Goal: Task Accomplishment & Management: Use online tool/utility

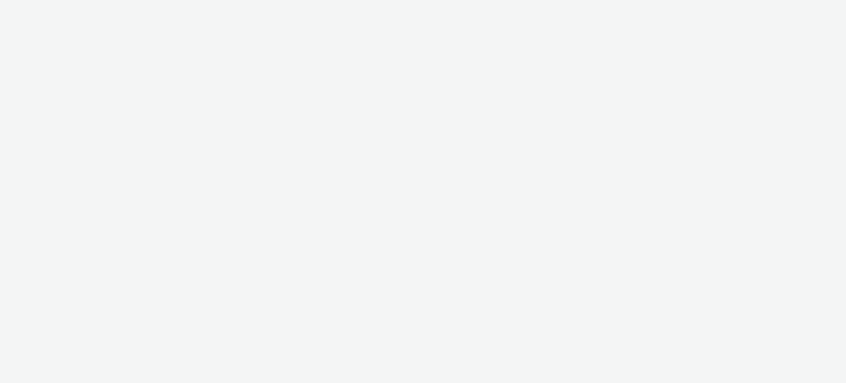
select select "79162ed7-0017-4339-93b0-3399b708648f"
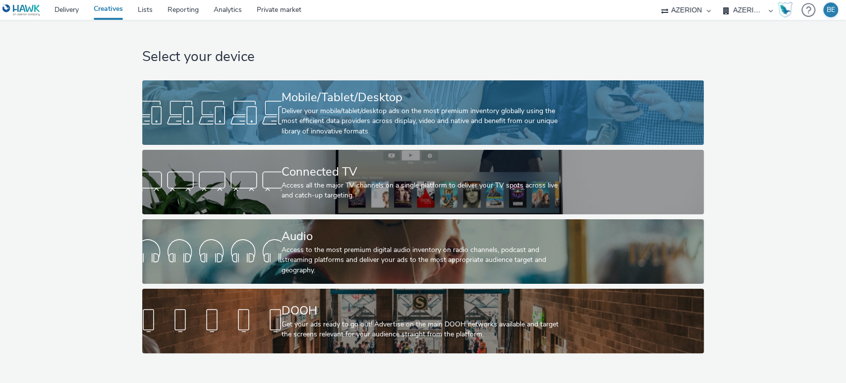
click at [296, 101] on div "Mobile/Tablet/Desktop" at bounding box center [421, 97] width 279 height 17
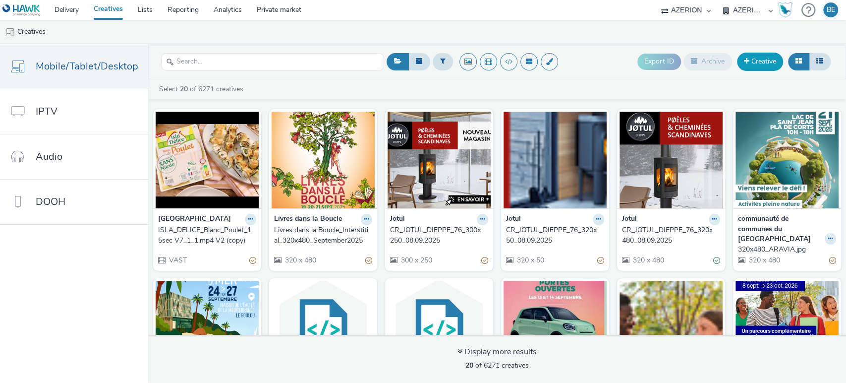
click at [754, 65] on link "Creative" at bounding box center [760, 62] width 46 height 18
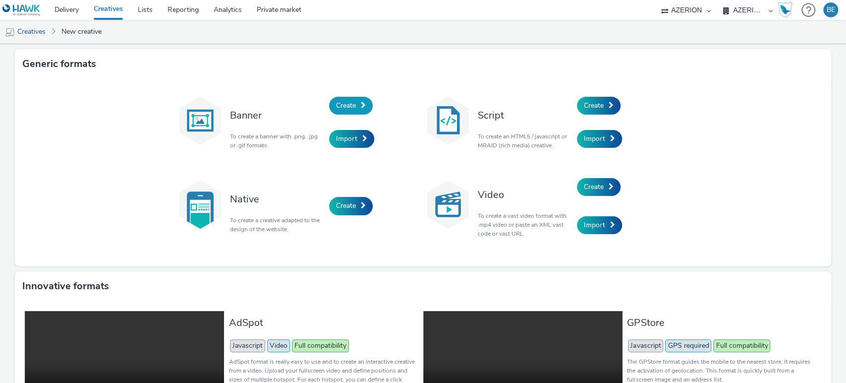
click at [361, 102] on span at bounding box center [363, 105] width 5 height 7
click at [602, 99] on link "Create" at bounding box center [599, 106] width 44 height 18
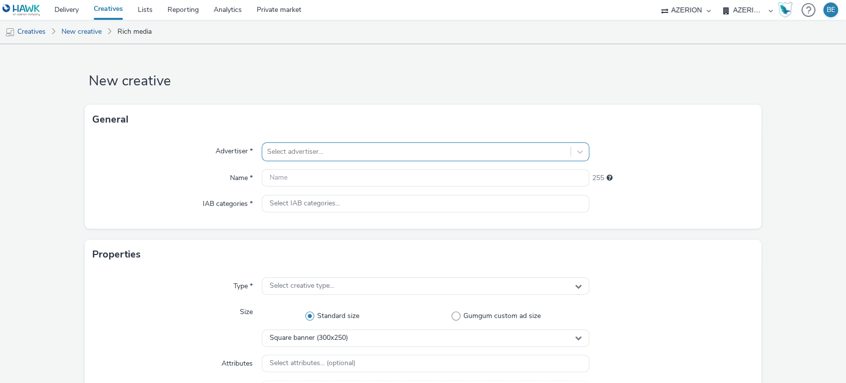
click at [291, 149] on div at bounding box center [416, 152] width 299 height 12
type input "aucha"
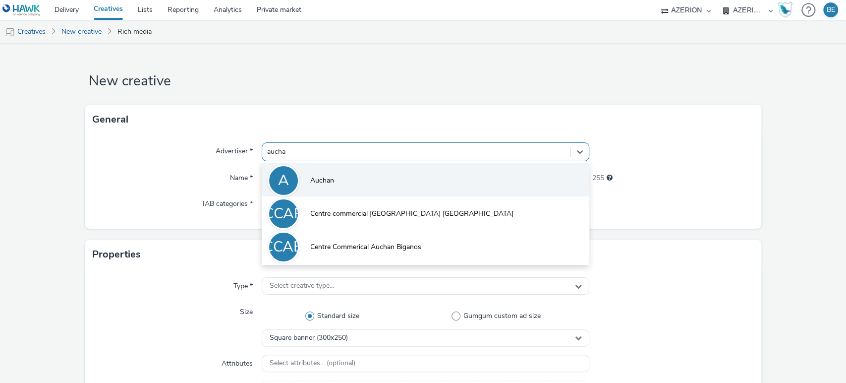
click at [299, 177] on li "A Auchan" at bounding box center [426, 179] width 328 height 33
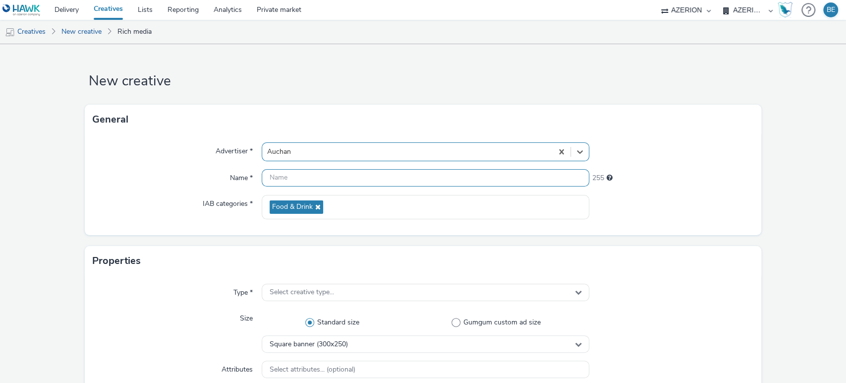
click at [297, 177] on input "text" at bounding box center [426, 177] width 328 height 17
type input "Auchan - Inter - V1 - [DATE]"
click at [154, 183] on div "Name *" at bounding box center [177, 178] width 169 height 18
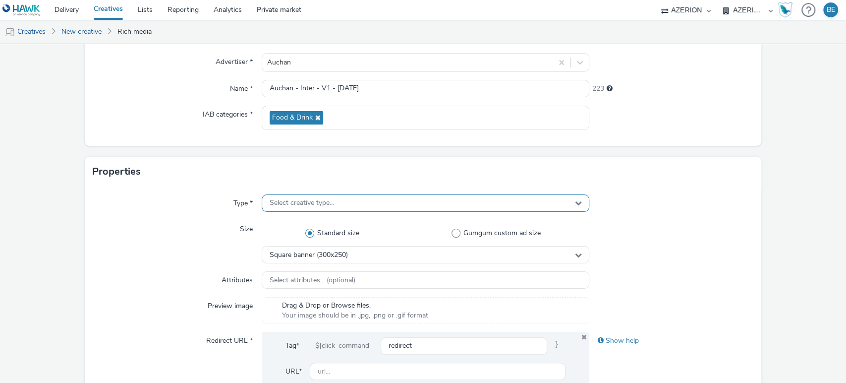
click at [282, 205] on span "Select creative type..." at bounding box center [302, 203] width 64 height 8
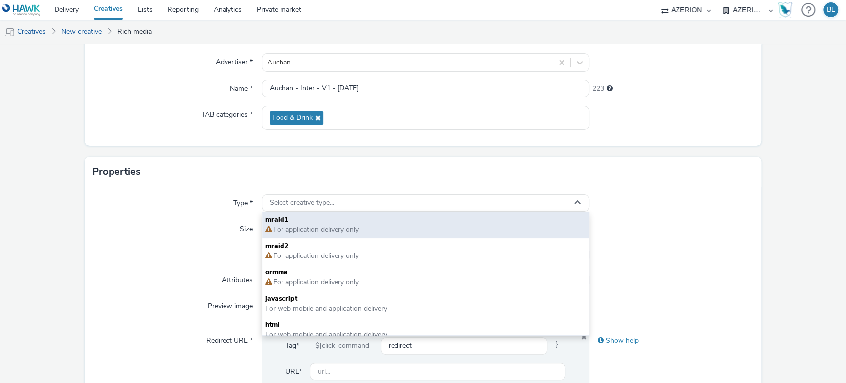
click at [283, 228] on span "For application delivery only" at bounding box center [315, 229] width 87 height 9
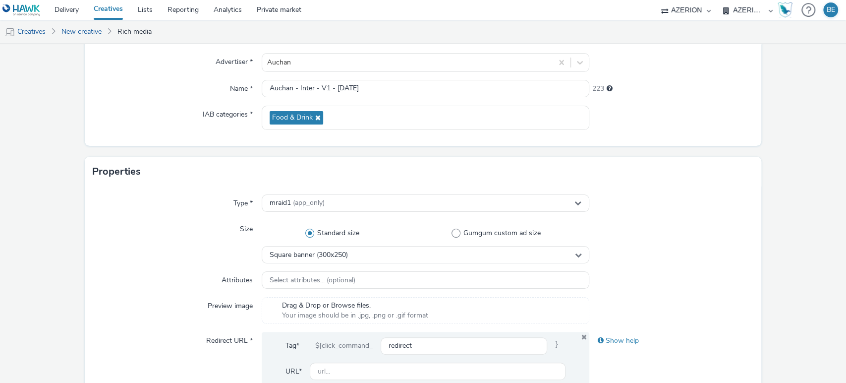
scroll to position [114, 0]
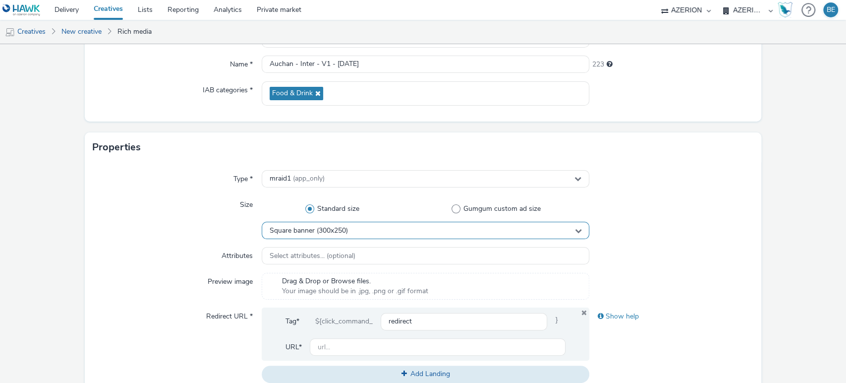
click at [313, 233] on span "Square banner (300x250)" at bounding box center [309, 231] width 78 height 8
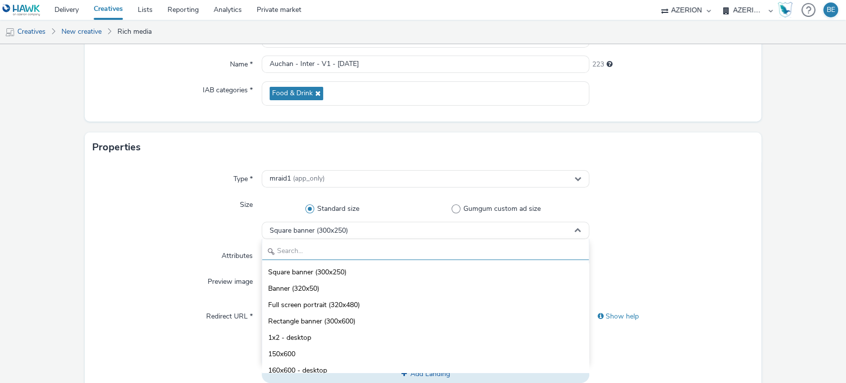
click at [294, 249] on input "text" at bounding box center [425, 250] width 327 height 17
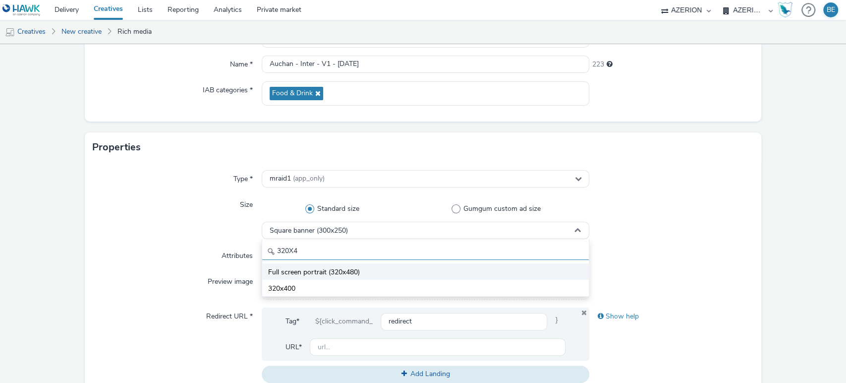
type input "320X4"
click at [293, 267] on span "Full screen portrait (320x480)" at bounding box center [314, 272] width 92 height 10
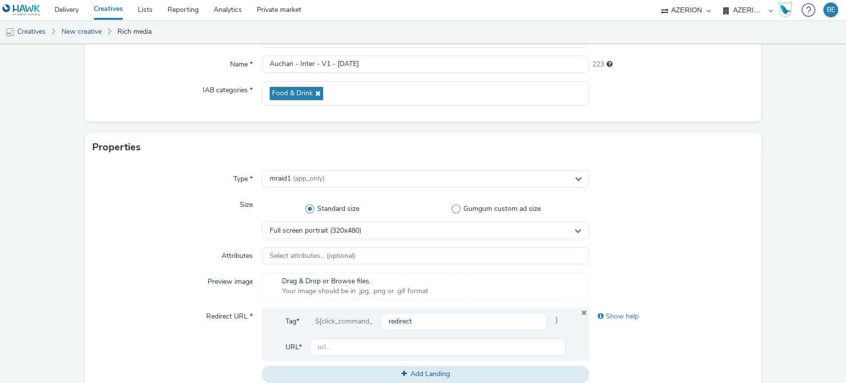
scroll to position [177, 0]
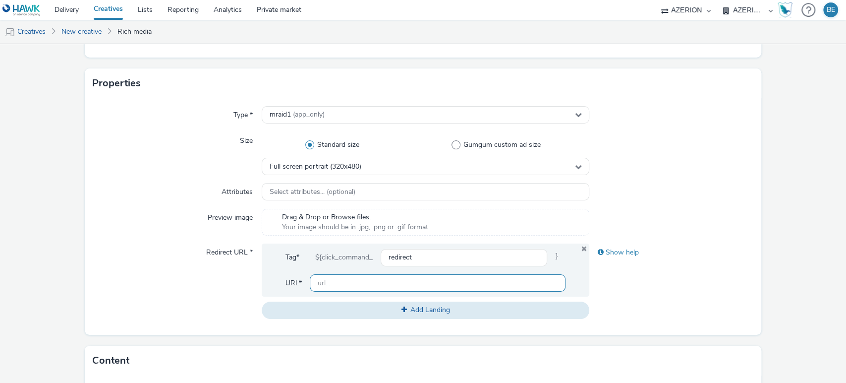
click at [339, 285] on input "text" at bounding box center [438, 282] width 256 height 17
paste input "[URL][DOMAIN_NAME]"
type input "[URL][DOMAIN_NAME]"
click at [765, 244] on form "New creative General Advertiser * Auchan Name * Auchan - Inter - V1 - [DATE] 22…" at bounding box center [423, 273] width 846 height 813
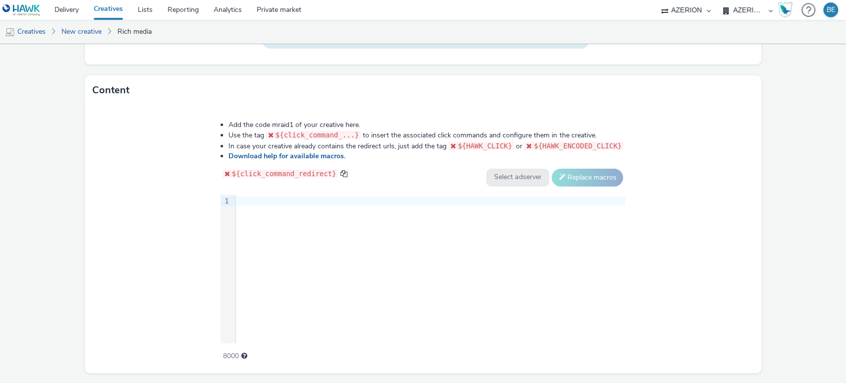
scroll to position [448, 0]
click at [278, 196] on div at bounding box center [431, 201] width 390 height 10
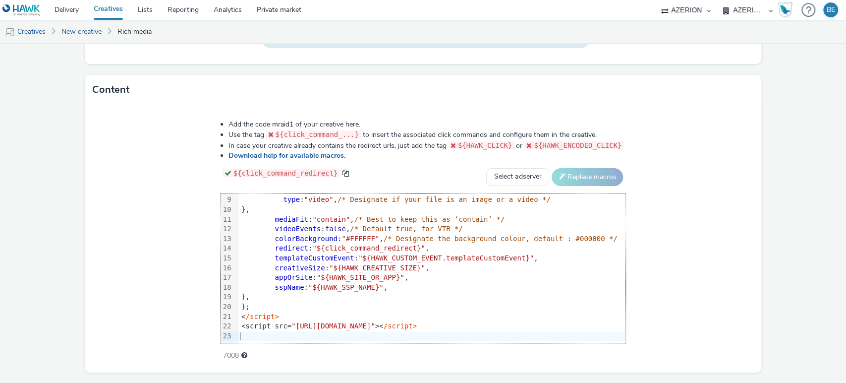
scroll to position [458, 0]
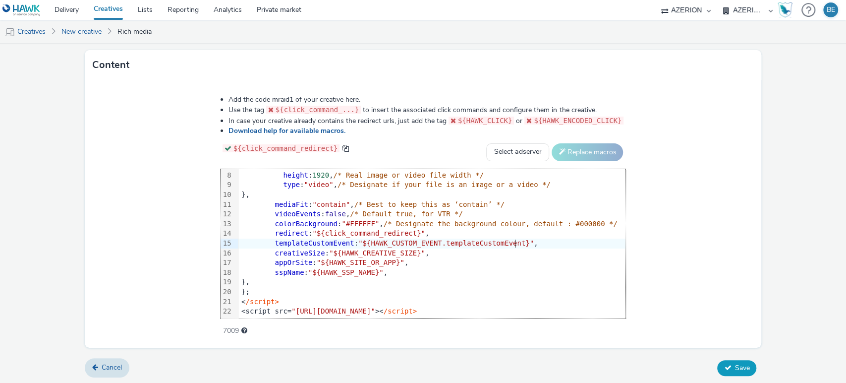
click at [735, 363] on span "Save" at bounding box center [742, 367] width 15 height 9
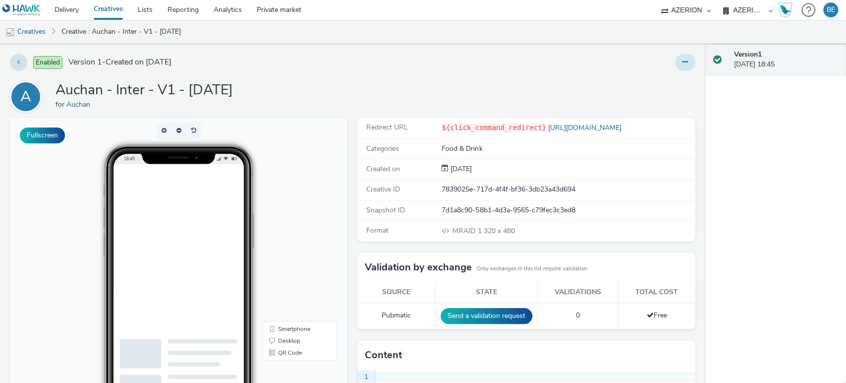
click at [677, 66] on button at bounding box center [685, 62] width 20 height 17
click at [639, 98] on link "Duplicate" at bounding box center [658, 102] width 74 height 20
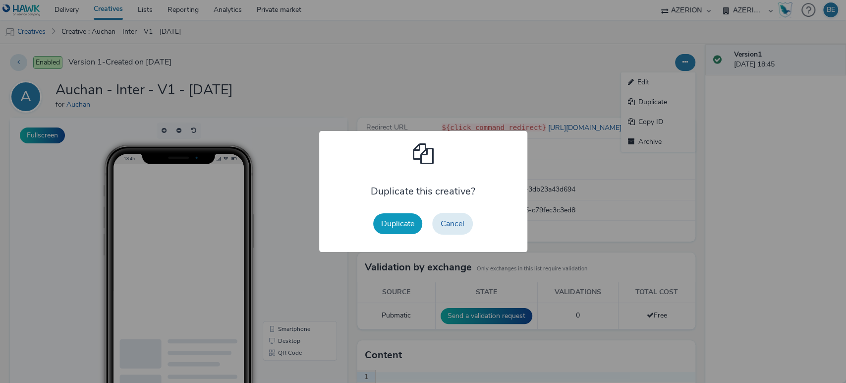
click at [403, 227] on button "Duplicate" at bounding box center [397, 223] width 49 height 21
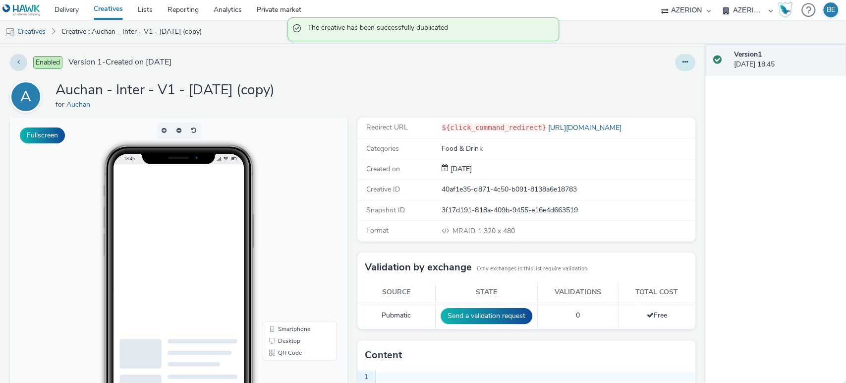
click at [683, 64] on icon at bounding box center [685, 61] width 5 height 7
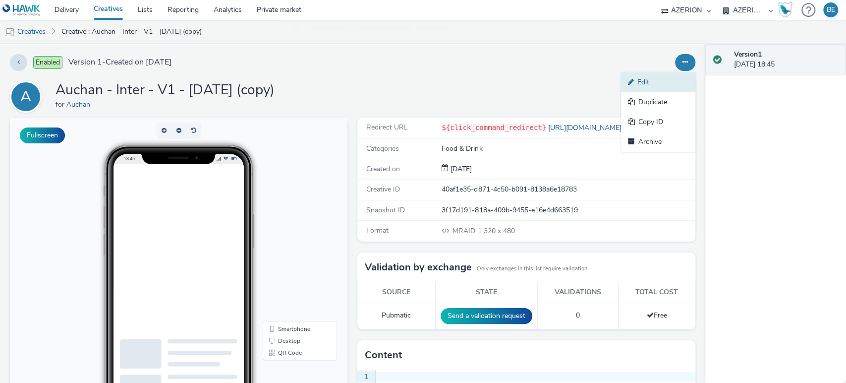
click at [651, 76] on link "Edit" at bounding box center [658, 82] width 74 height 20
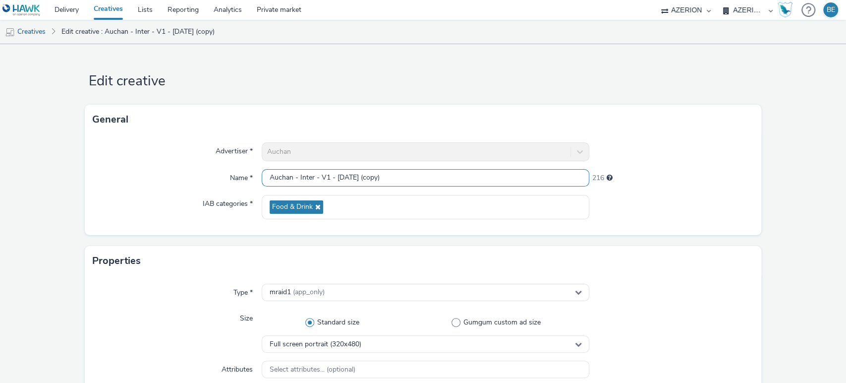
click at [325, 177] on input "Auchan - Inter - V1 - [DATE] (copy)" at bounding box center [426, 177] width 328 height 17
drag, startPoint x: 374, startPoint y: 177, endPoint x: 442, endPoint y: 174, distance: 68.0
click at [442, 174] on input "Auchan - Inter - V2 - [DATE] (copy)" at bounding box center [426, 177] width 328 height 17
type input "Auchan - Inter - V2 - [DATE]"
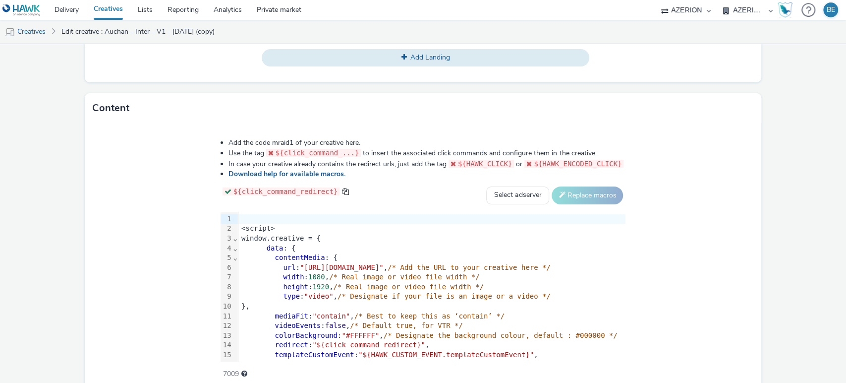
scroll to position [473, 0]
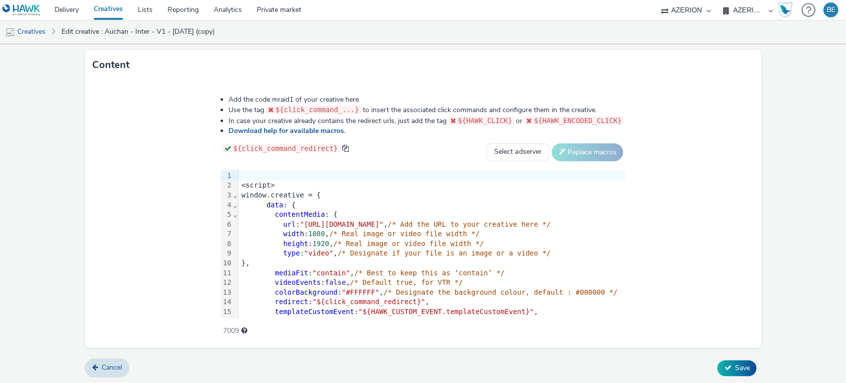
click at [340, 225] on span ""[URL][DOMAIN_NAME]"" at bounding box center [342, 224] width 84 height 8
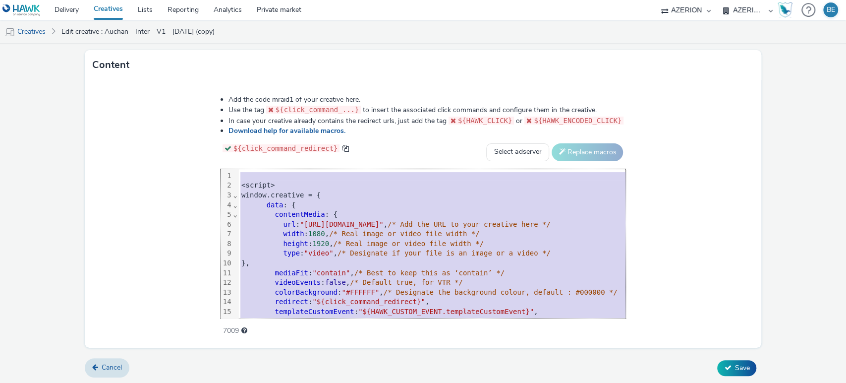
copy div "<loremi> dolors.ametcons = { adip : { elitsedDoeiu : { tem : "incid://utl.etdol…"
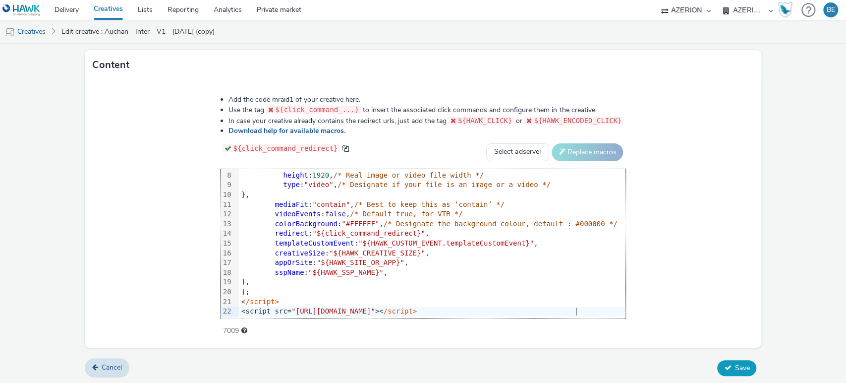
click at [735, 367] on span "Save" at bounding box center [742, 367] width 15 height 9
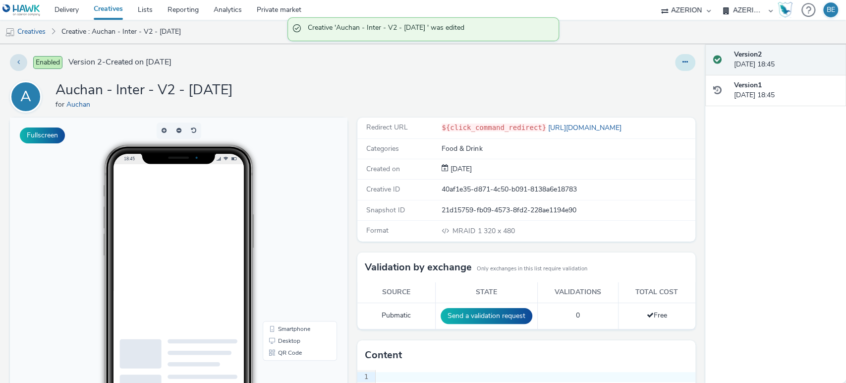
click at [679, 59] on button at bounding box center [685, 62] width 20 height 17
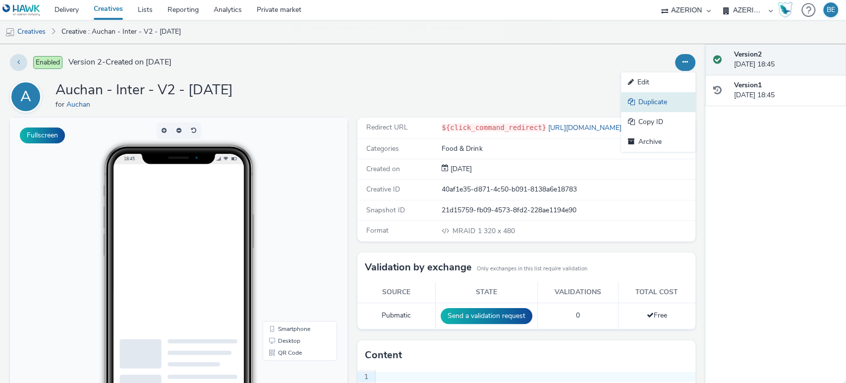
click at [631, 106] on link "Duplicate" at bounding box center [658, 102] width 74 height 20
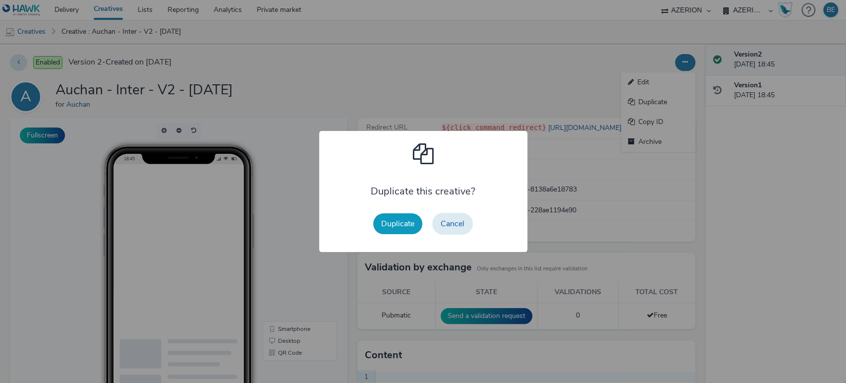
click at [401, 231] on button "Duplicate" at bounding box center [397, 223] width 49 height 21
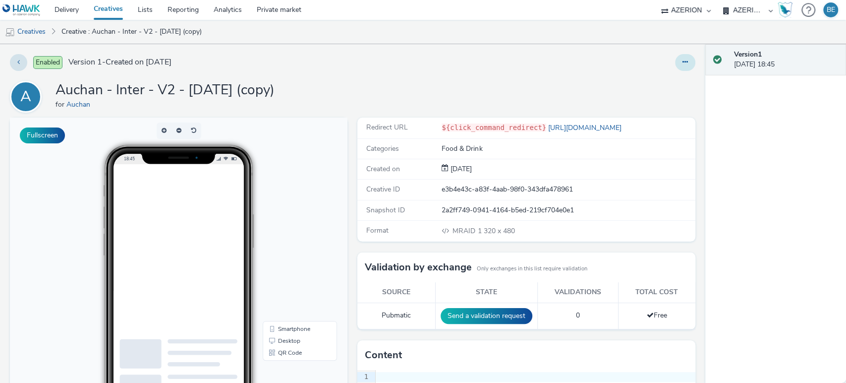
click at [675, 68] on button at bounding box center [685, 62] width 20 height 17
click at [640, 82] on link "Edit" at bounding box center [658, 82] width 74 height 20
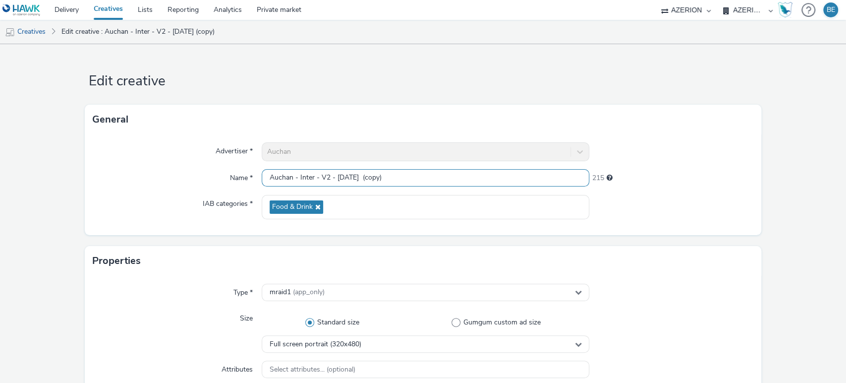
click at [324, 175] on input "Auchan - Inter - V2 - [DATE] (copy)" at bounding box center [426, 177] width 328 height 17
click at [405, 182] on input "Auchan - Banner - V1 - [DATE] (copy)" at bounding box center [426, 177] width 328 height 17
type input "Auchan - Banner - V1 - [DATE]"
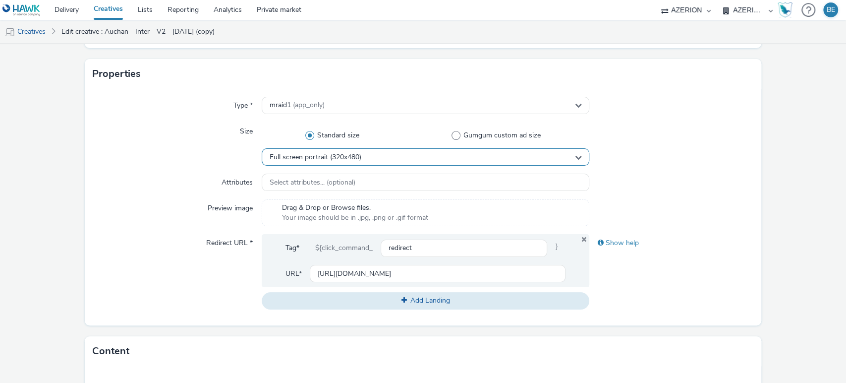
click at [319, 162] on div "Full screen portrait (320x480)" at bounding box center [426, 156] width 328 height 17
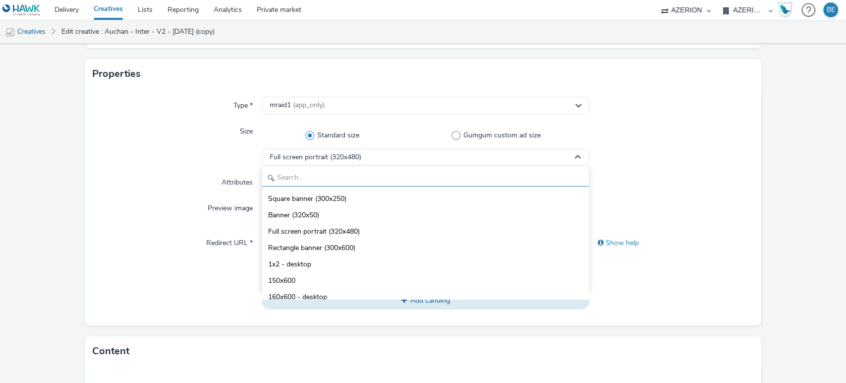
click at [289, 176] on input "text" at bounding box center [425, 177] width 327 height 17
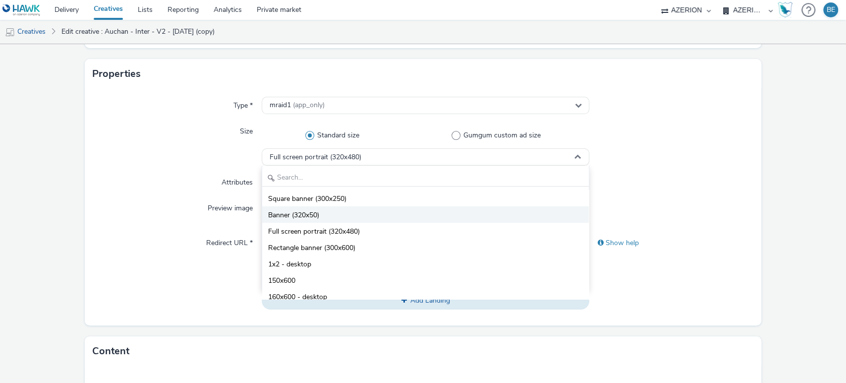
click at [293, 215] on span "Banner (320x50)" at bounding box center [293, 215] width 51 height 10
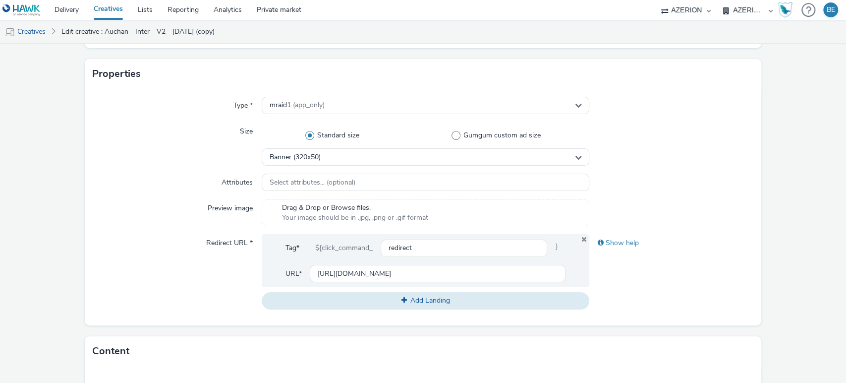
click at [101, 190] on div "Attributes" at bounding box center [177, 182] width 169 height 18
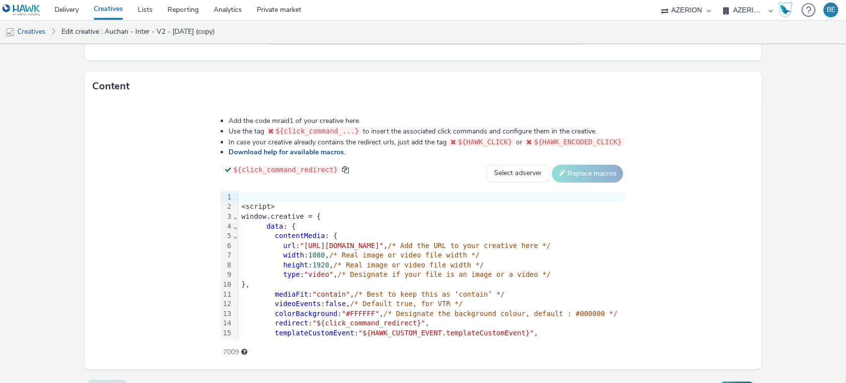
scroll to position [457, 0]
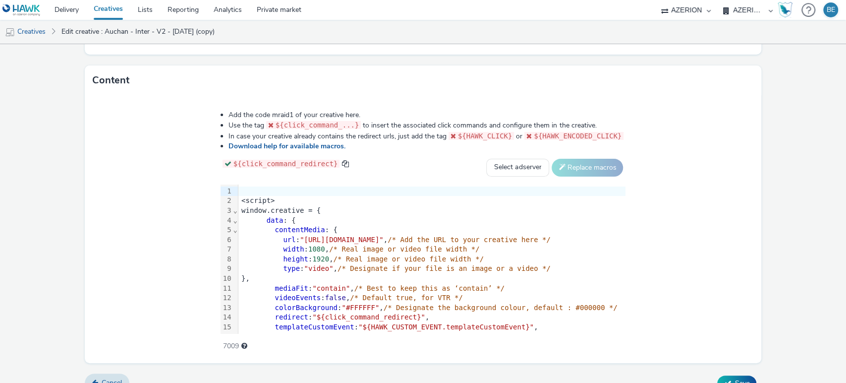
click at [312, 287] on span ""contain"" at bounding box center [331, 288] width 38 height 8
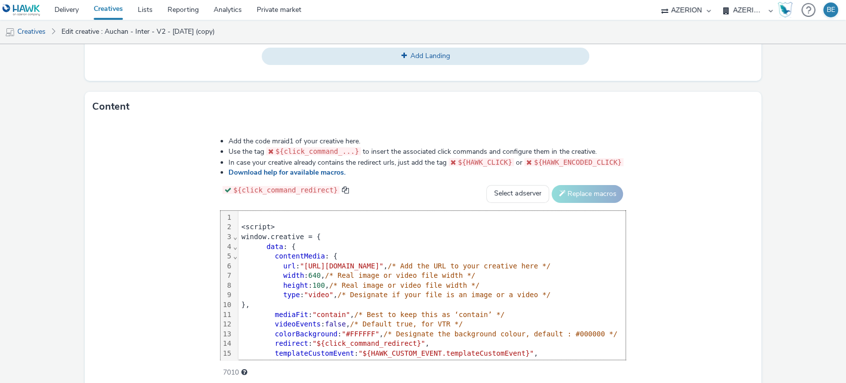
scroll to position [473, 0]
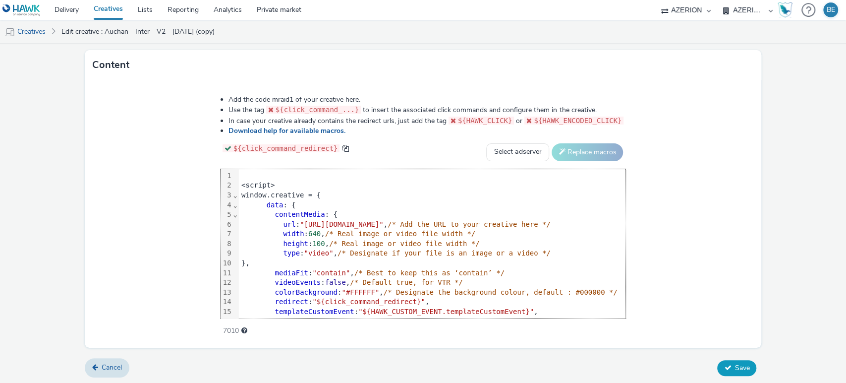
click at [735, 370] on span "Save" at bounding box center [742, 367] width 15 height 9
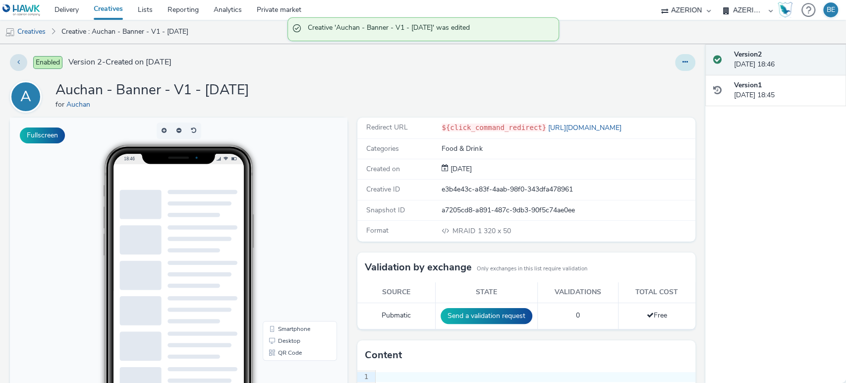
click at [684, 65] on button at bounding box center [685, 62] width 20 height 17
click at [630, 104] on link "Duplicate" at bounding box center [658, 102] width 74 height 20
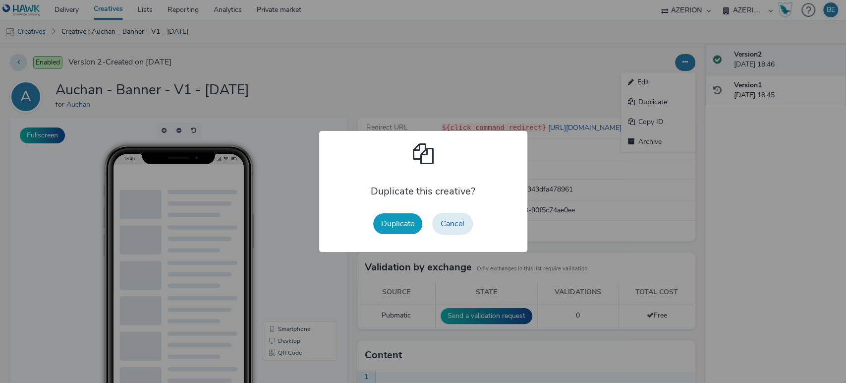
click at [395, 224] on button "Duplicate" at bounding box center [397, 223] width 49 height 21
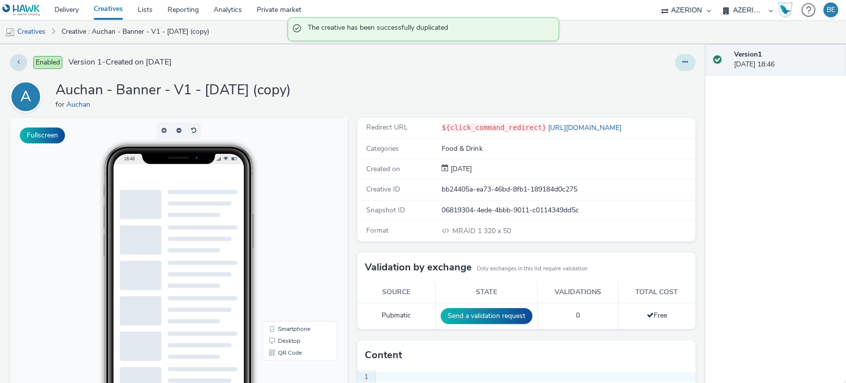
click at [680, 57] on button at bounding box center [685, 62] width 20 height 17
click at [641, 82] on link "Edit" at bounding box center [658, 82] width 74 height 20
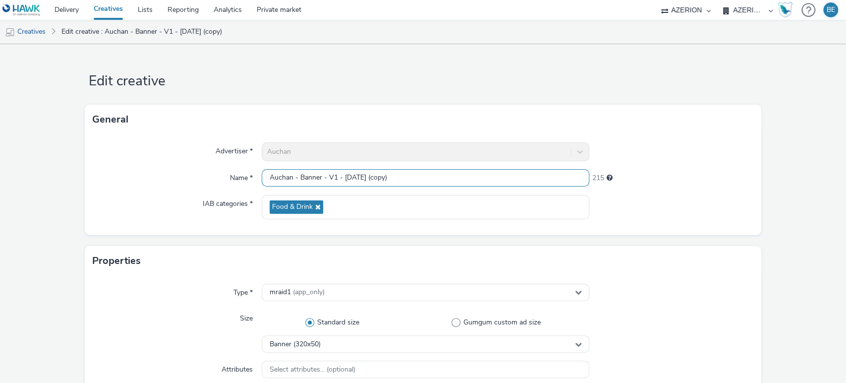
click at [332, 179] on input "Auchan - Banner - V1 - [DATE] (copy)" at bounding box center [426, 177] width 328 height 17
type input "Auchan - Banner - V2 - [DATE]"
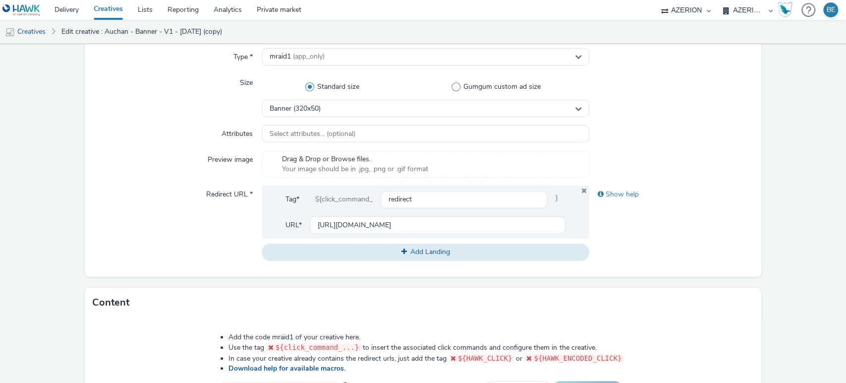
scroll to position [467, 0]
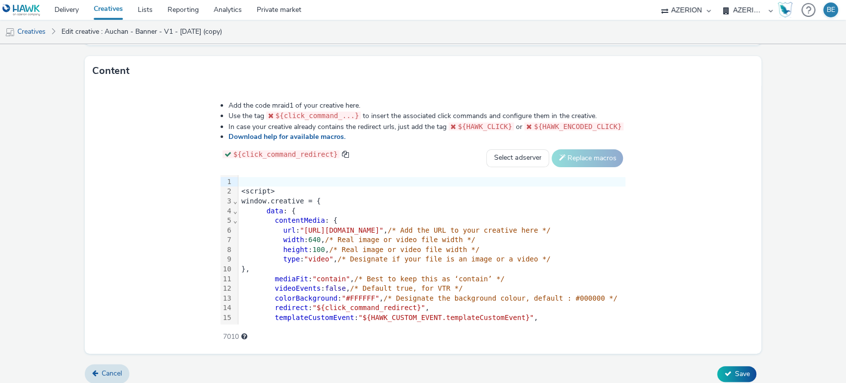
click at [354, 280] on span "/* Best to keep this as ‘contain’ */" at bounding box center [429, 279] width 150 height 8
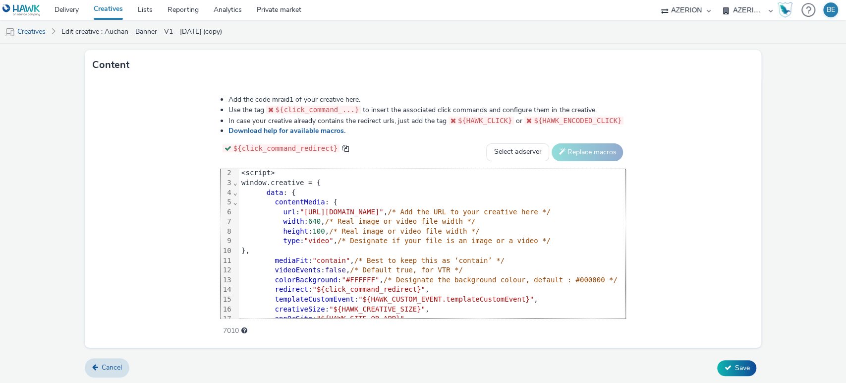
scroll to position [9, 0]
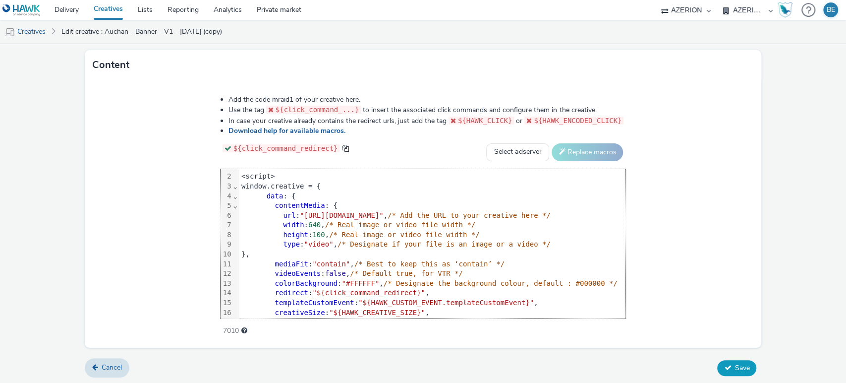
click at [735, 368] on span "Save" at bounding box center [742, 367] width 15 height 9
